Goal: Transaction & Acquisition: Purchase product/service

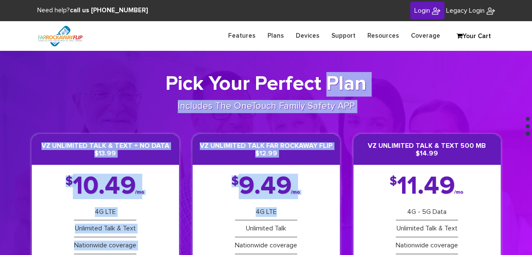
drag, startPoint x: 300, startPoint y: 197, endPoint x: 313, endPoint y: 63, distance: 135.3
click at [313, 63] on section "Pick Your Perfect Plan Includes The OneTouch Family Safety APP VZ Unlimited Tal…" at bounding box center [266, 198] width 532 height 295
drag, startPoint x: 313, startPoint y: 63, endPoint x: 281, endPoint y: 34, distance: 43.2
click at [281, 34] on link "Plans" at bounding box center [276, 36] width 28 height 17
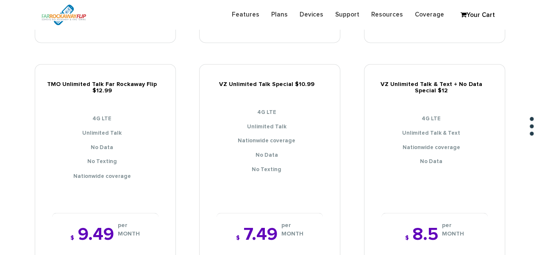
scroll to position [635, 0]
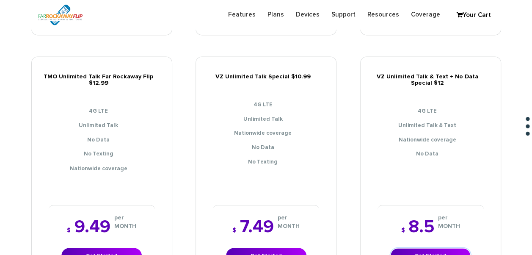
click at [434, 248] on link "Get Started" at bounding box center [430, 256] width 80 height 16
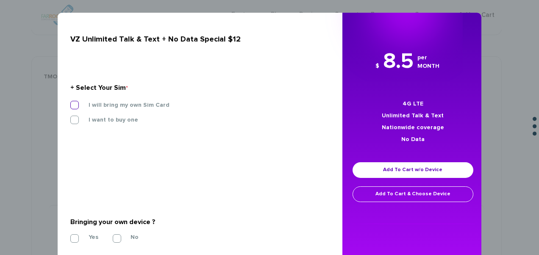
click at [134, 102] on label "I will bring my own Sim Card" at bounding box center [123, 105] width 94 height 8
click at [70, 102] on input "I will bring my own Sim Card" at bounding box center [70, 102] width 0 height 0
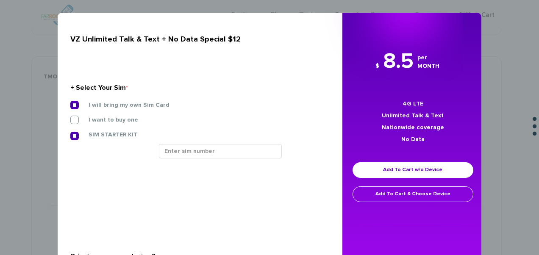
click at [180, 158] on div at bounding box center [240, 154] width 177 height 21
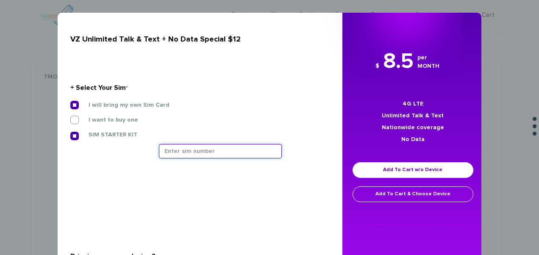
click at [180, 154] on input "text" at bounding box center [220, 151] width 123 height 14
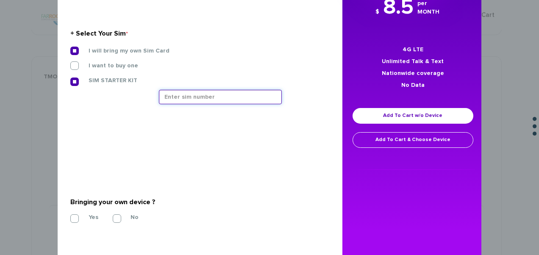
scroll to position [74, 0]
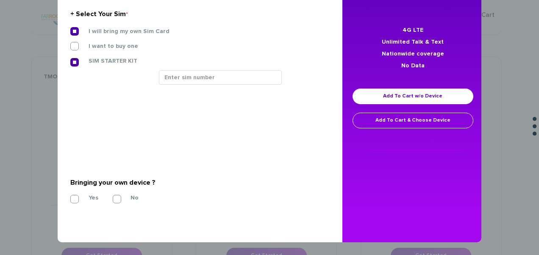
click at [76, 205] on section "Bringing your own device ? * Yes No" at bounding box center [196, 189] width 253 height 69
click at [76, 200] on label "Yes" at bounding box center [87, 198] width 22 height 8
click at [70, 196] on input "Yes" at bounding box center [70, 196] width 0 height 0
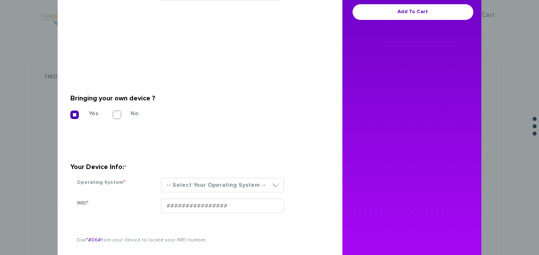
scroll to position [196, 0]
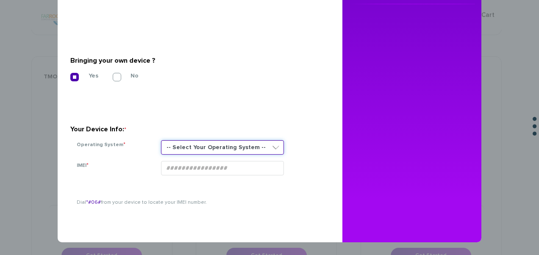
drag, startPoint x: 180, startPoint y: 146, endPoint x: 181, endPoint y: 155, distance: 8.9
click at [180, 146] on select "-- Select Your Operating System -- ANDROID BLACKBERRY IOS NONE (BASIC PHONE) WI…" at bounding box center [222, 147] width 123 height 14
select select "NONE (BASIC PHONE)"
click at [161, 140] on select "-- Select Your Operating System -- ANDROID BLACKBERRY IOS NONE (BASIC PHONE) WI…" at bounding box center [222, 147] width 123 height 14
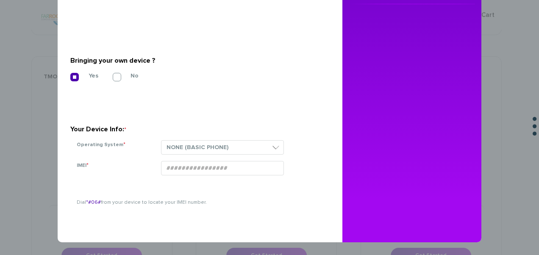
click at [200, 180] on div at bounding box center [239, 171] width 169 height 21
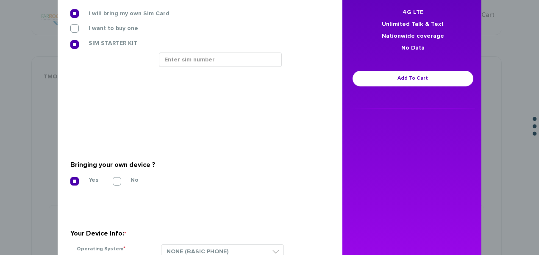
scroll to position [69, 0]
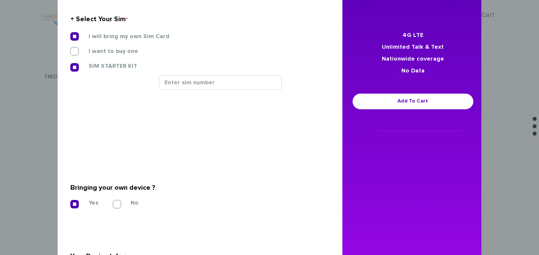
type input "016144007150343"
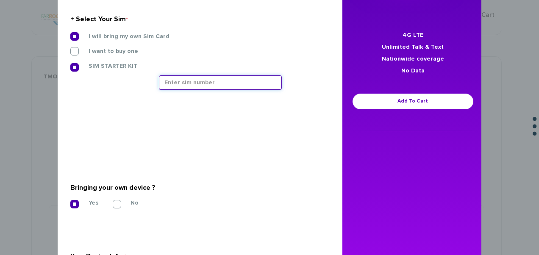
click at [185, 83] on input "text" at bounding box center [220, 82] width 123 height 14
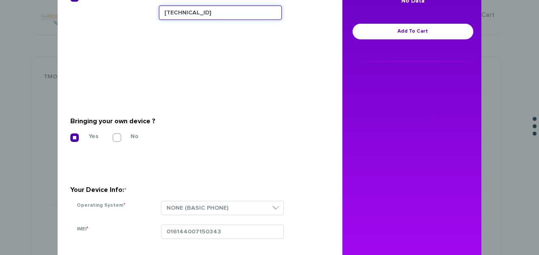
scroll to position [120, 0]
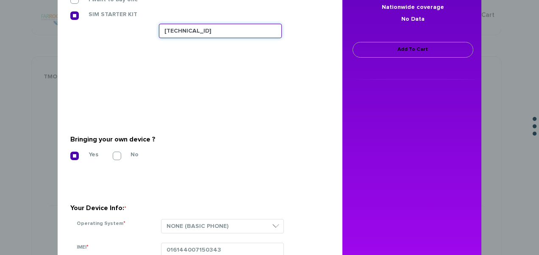
type input "[TECHNICAL_ID]"
click at [382, 50] on link "Add To Cart" at bounding box center [412, 50] width 121 height 16
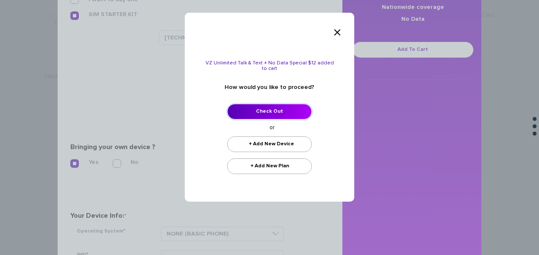
click at [261, 108] on link "Check Out" at bounding box center [269, 112] width 85 height 16
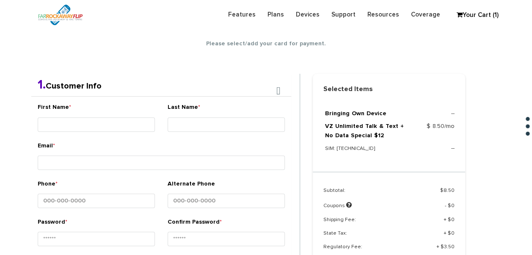
scroll to position [149, 0]
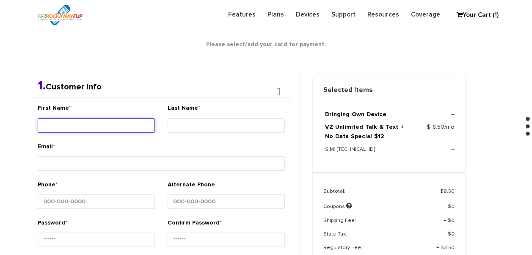
click at [93, 130] on input "First Name *" at bounding box center [96, 125] width 117 height 14
type input "Judith"
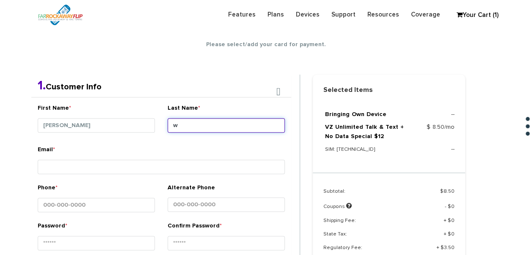
type input "w"
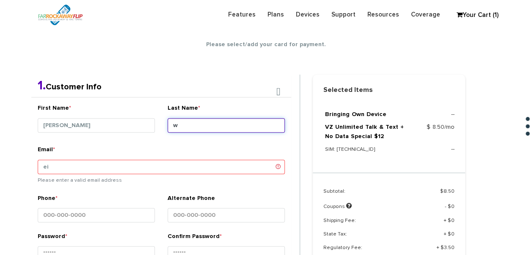
drag, startPoint x: 213, startPoint y: 120, endPoint x: 157, endPoint y: 122, distance: 55.9
click at [157, 122] on div "First Name * Judith Last Name * w" at bounding box center [161, 125] width 260 height 42
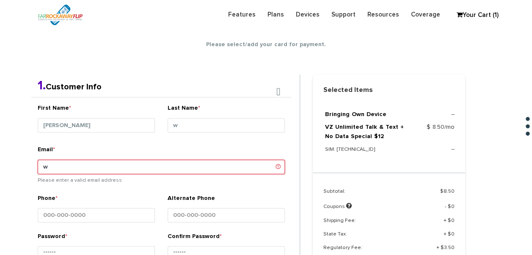
type input "wisestsue@gmail.com"
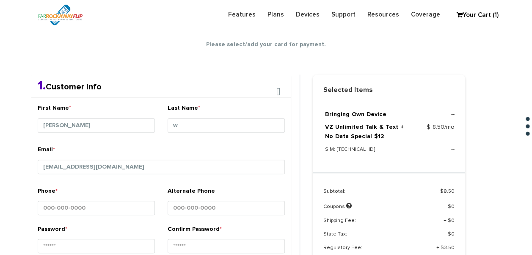
click at [184, 119] on div "Last Name * w" at bounding box center [226, 121] width 117 height 35
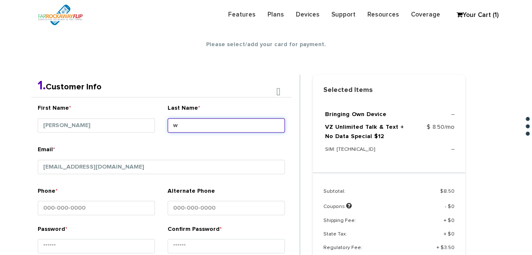
drag, startPoint x: 184, startPoint y: 123, endPoint x: 164, endPoint y: 124, distance: 19.5
click at [164, 124] on div "Last Name * w" at bounding box center [226, 125] width 130 height 42
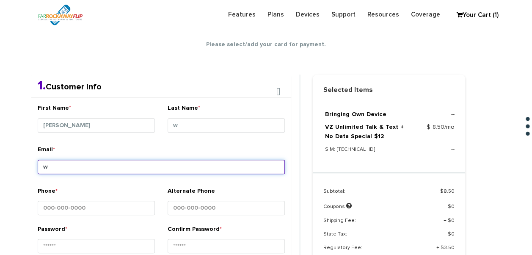
type input "wisestsue@gmail.com"
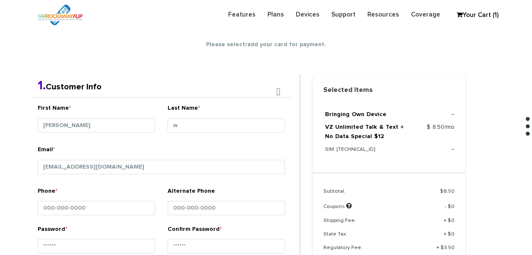
drag, startPoint x: 182, startPoint y: 113, endPoint x: 184, endPoint y: 122, distance: 8.7
click at [182, 113] on label "Last Name *" at bounding box center [184, 110] width 33 height 12
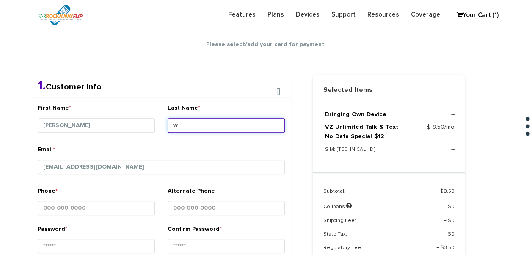
click at [182, 118] on input "w" at bounding box center [226, 125] width 117 height 14
click at [187, 128] on input "w" at bounding box center [226, 125] width 117 height 14
type input "[PERSON_NAME]"
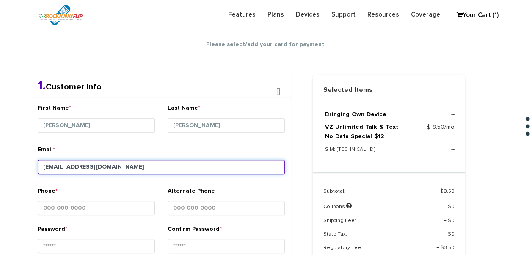
click at [119, 161] on input "wisestsue@gmail.com" at bounding box center [161, 167] width 247 height 14
drag, startPoint x: 111, startPoint y: 161, endPoint x: 7, endPoint y: 152, distance: 104.6
type input "jarubin1@yahoo.com"
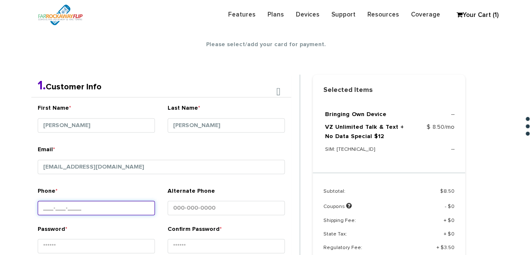
click at [106, 210] on input "Phone *" at bounding box center [96, 208] width 117 height 14
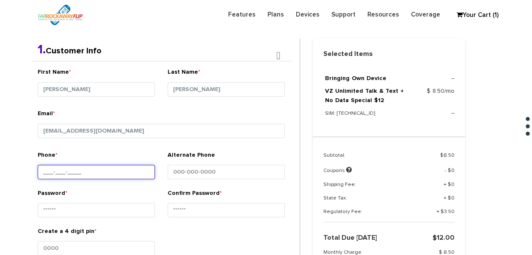
scroll to position [234, 0]
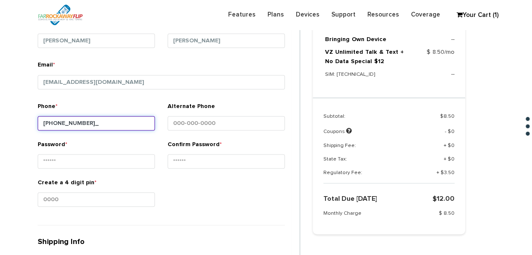
type input "917-225-4838"
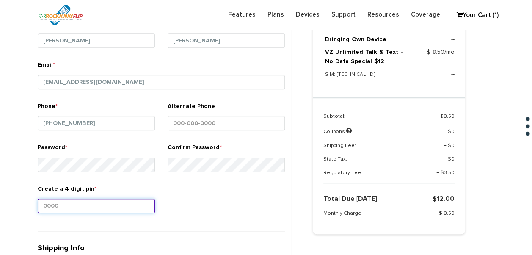
click at [146, 205] on input "Create a 4 digit pin *" at bounding box center [96, 206] width 117 height 14
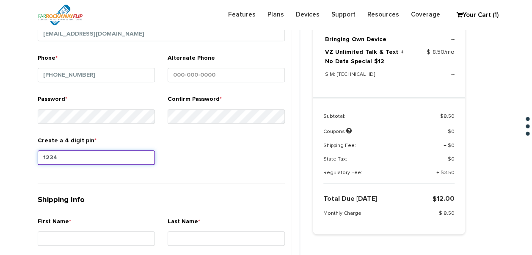
scroll to position [361, 0]
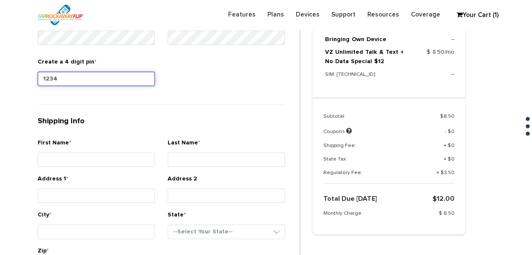
type input "1234"
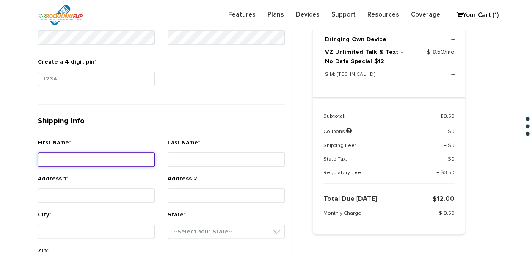
click at [74, 155] on input "First Name *" at bounding box center [96, 159] width 117 height 14
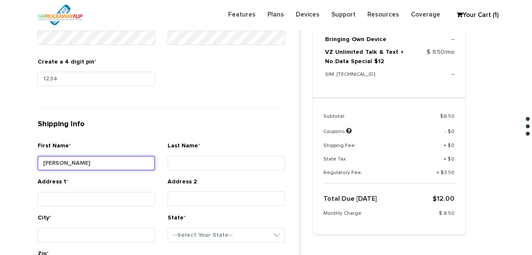
type input "Judith"
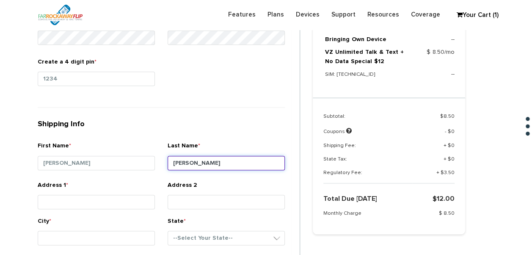
type input "Weiss"
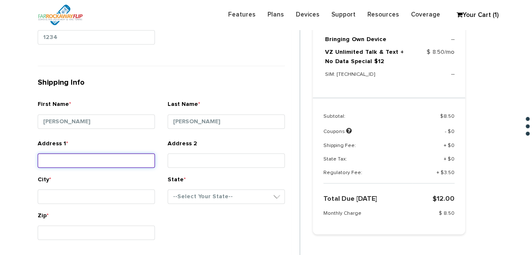
scroll to position [403, 0]
type input "832 roosevelt ct"
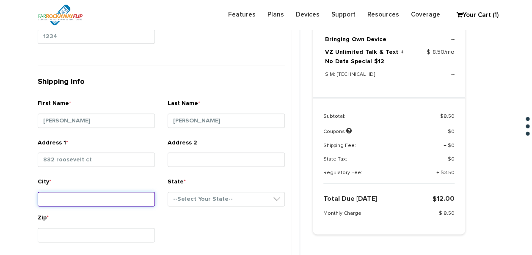
click at [125, 195] on input "City *" at bounding box center [96, 199] width 117 height 14
type input "far rockaway"
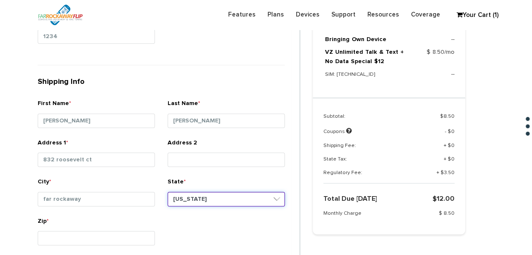
select select "NM"
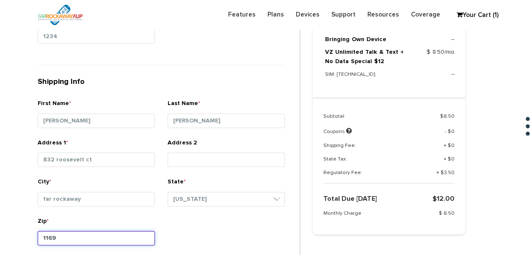
type input "11691"
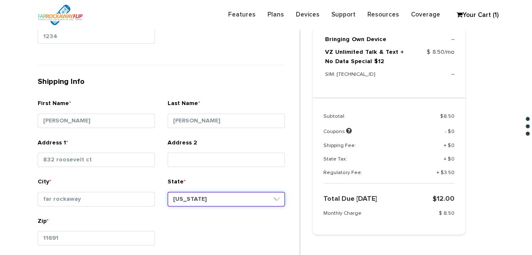
click at [197, 192] on select "--Select Your State-- District of Columbia Alabama Alaska Arizona Arkansas Cali…" at bounding box center [226, 199] width 117 height 14
select select "NY"
click at [168, 192] on select "--Select Your State-- District of Columbia Alabama Alaska Arizona Arkansas Cali…" at bounding box center [226, 199] width 117 height 14
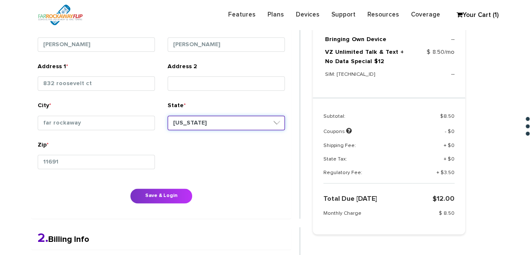
scroll to position [530, 0]
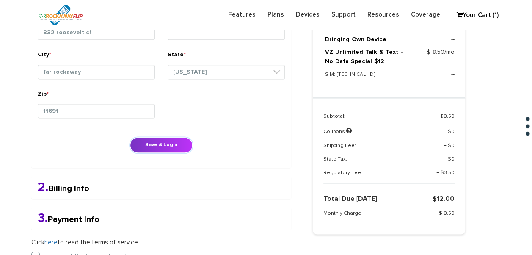
click at [156, 138] on button "Save & Login" at bounding box center [161, 145] width 63 height 16
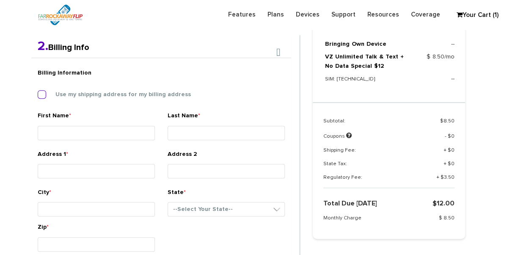
click at [84, 89] on div "Billing Information Use my shipping address for my billing address" at bounding box center [161, 87] width 260 height 47
click at [87, 94] on label "Use my shipping address for my billing address" at bounding box center [117, 95] width 148 height 8
click at [38, 92] on input "Use my shipping address for my billing address" at bounding box center [38, 92] width 0 height 0
type input "Judith"
type input "Weiss"
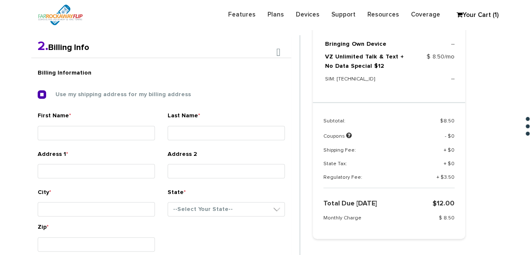
type input "832 roosevelt ct"
type input "far rockaway"
select select "NY"
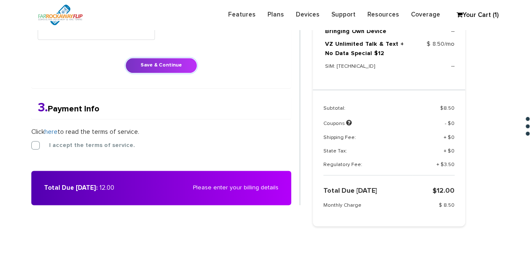
click at [169, 69] on button "Save & Continue" at bounding box center [161, 66] width 72 height 16
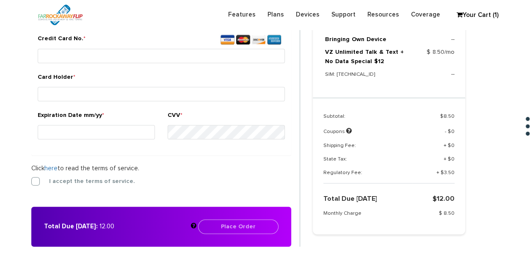
click at [36, 176] on form "2. Billing Info Billing Information Use my shipping address for my billing addr…" at bounding box center [165, 65] width 269 height 364
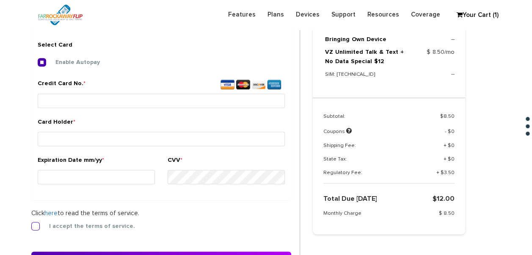
click at [37, 214] on form "2. Billing Info Billing Information Use my shipping address for my billing addr…" at bounding box center [165, 110] width 269 height 364
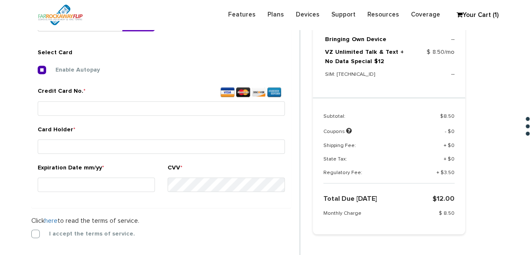
scroll to position [315, 0]
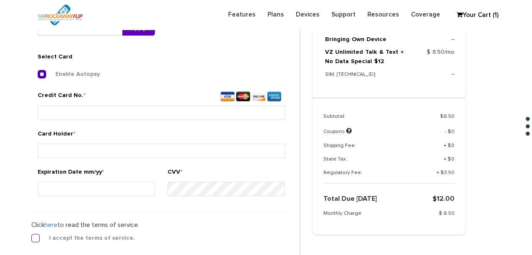
click at [36, 241] on label "I accept the terms of service." at bounding box center [85, 238] width 99 height 8
click at [31, 235] on input "I accept the terms of service." at bounding box center [31, 235] width 0 height 0
click at [110, 121] on small at bounding box center [161, 122] width 247 height 2
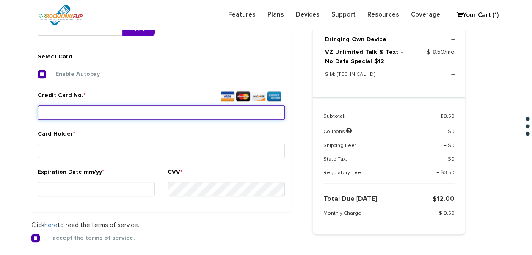
click at [114, 113] on input "Credit Card No. *" at bounding box center [161, 112] width 247 height 14
type input "4147 2026 4628 7522"
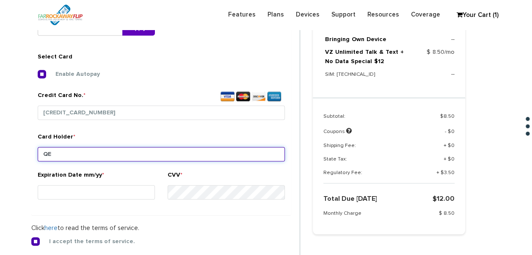
type input "Q"
type input "Weiss"
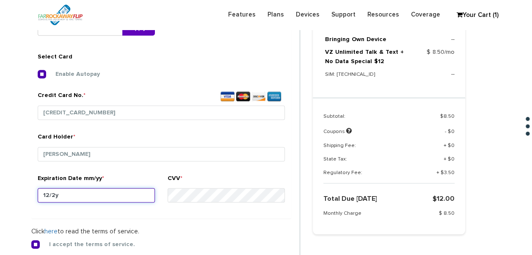
type input "12/28"
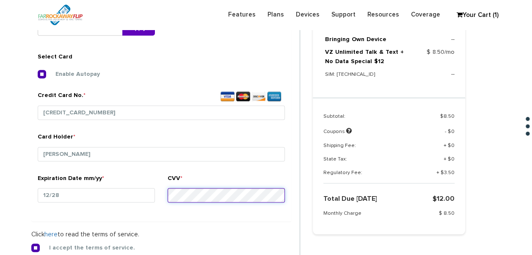
scroll to position [442, 0]
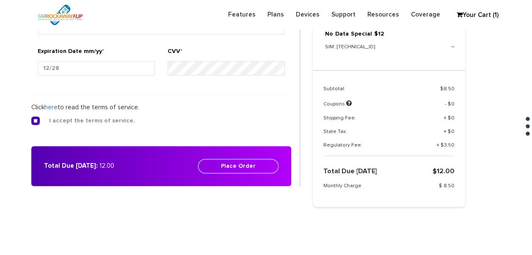
click at [202, 163] on button "Place Order" at bounding box center [238, 166] width 80 height 14
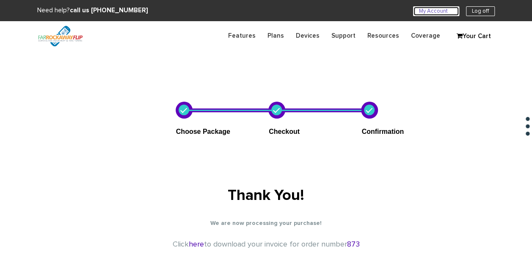
click at [433, 11] on link "My Account U" at bounding box center [436, 11] width 46 height 10
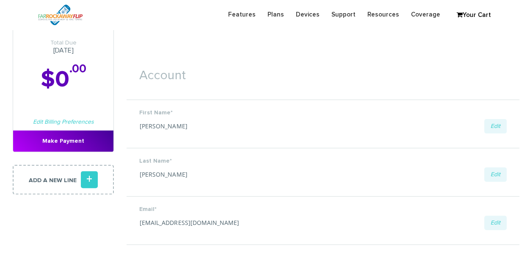
scroll to position [42, 0]
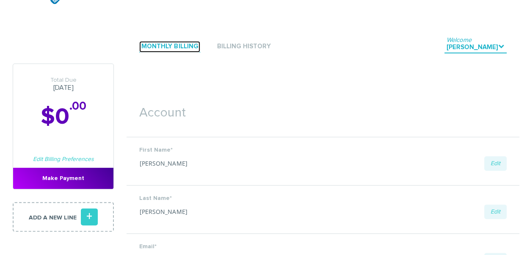
click at [186, 45] on link "Monthly Billing" at bounding box center [169, 46] width 61 height 11
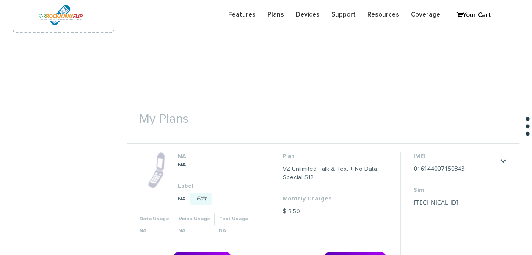
scroll to position [339, 0]
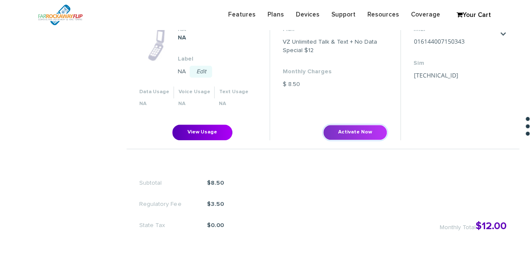
click at [345, 134] on button "Activate Now" at bounding box center [355, 133] width 64 height 16
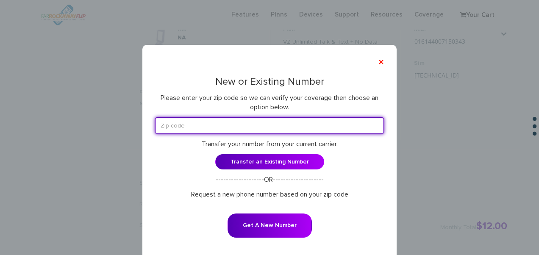
click at [303, 133] on input "text" at bounding box center [269, 125] width 229 height 17
type input "11516"
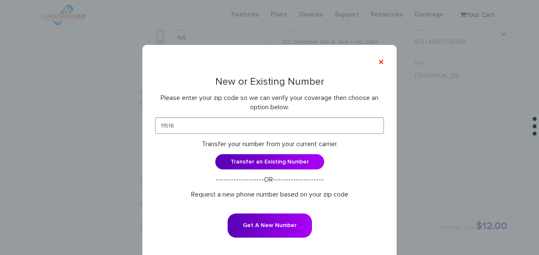
click at [311, 106] on p "Please enter your zip code so we can verify your coverage then choose an option…" at bounding box center [269, 102] width 229 height 19
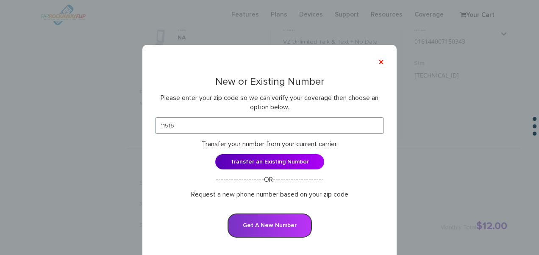
click at [285, 234] on button "Get A New Number" at bounding box center [269, 225] width 84 height 24
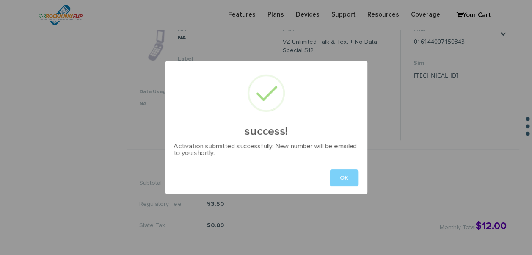
click at [347, 175] on button "OK" at bounding box center [344, 177] width 29 height 17
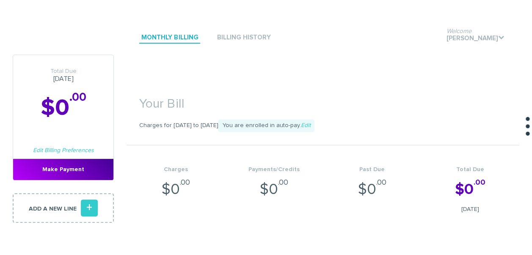
scroll to position [0, 0]
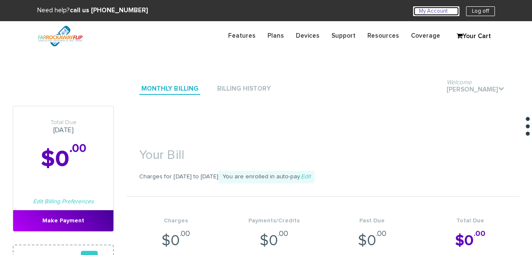
click at [417, 9] on link "My Account U" at bounding box center [436, 11] width 46 height 10
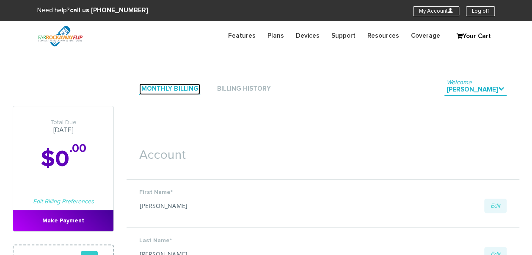
click at [179, 86] on link "Monthly Billing" at bounding box center [169, 88] width 61 height 11
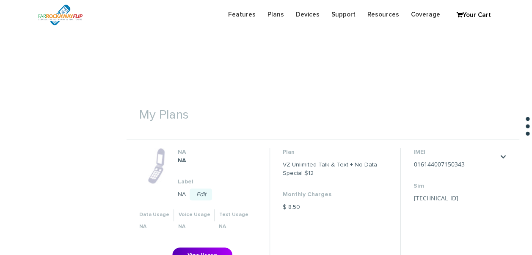
scroll to position [169, 0]
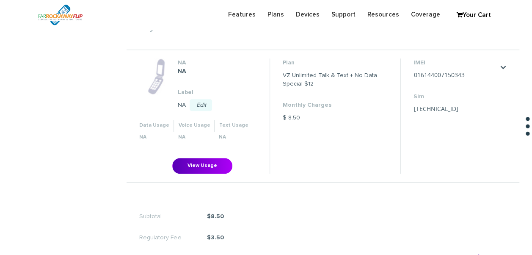
scroll to position [365, 0]
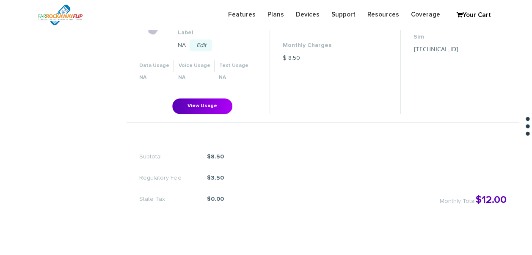
scroll to position [365, 0]
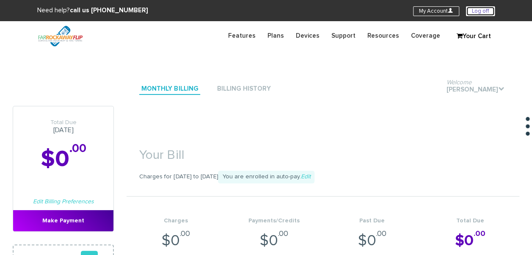
click at [478, 11] on link "Log off" at bounding box center [480, 11] width 29 height 10
